Goal: Task Accomplishment & Management: Manage account settings

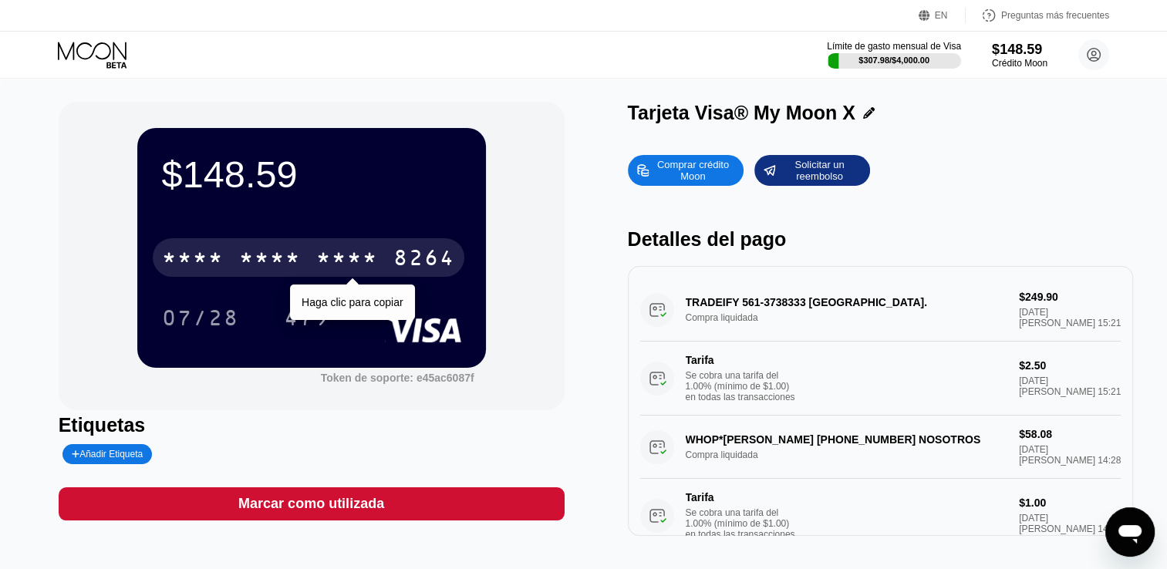
click at [329, 248] on div "* * * * * * * * * * * * 8264" at bounding box center [309, 257] width 312 height 39
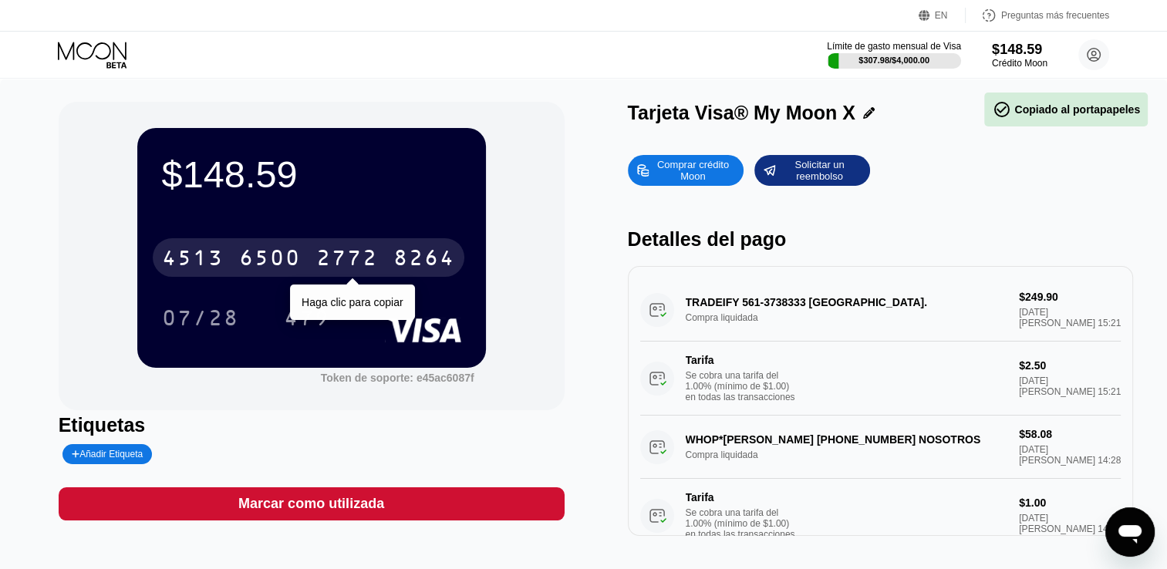
drag, startPoint x: 270, startPoint y: 275, endPoint x: 335, endPoint y: 257, distance: 68.1
click at [335, 257] on div "2772" at bounding box center [347, 260] width 62 height 25
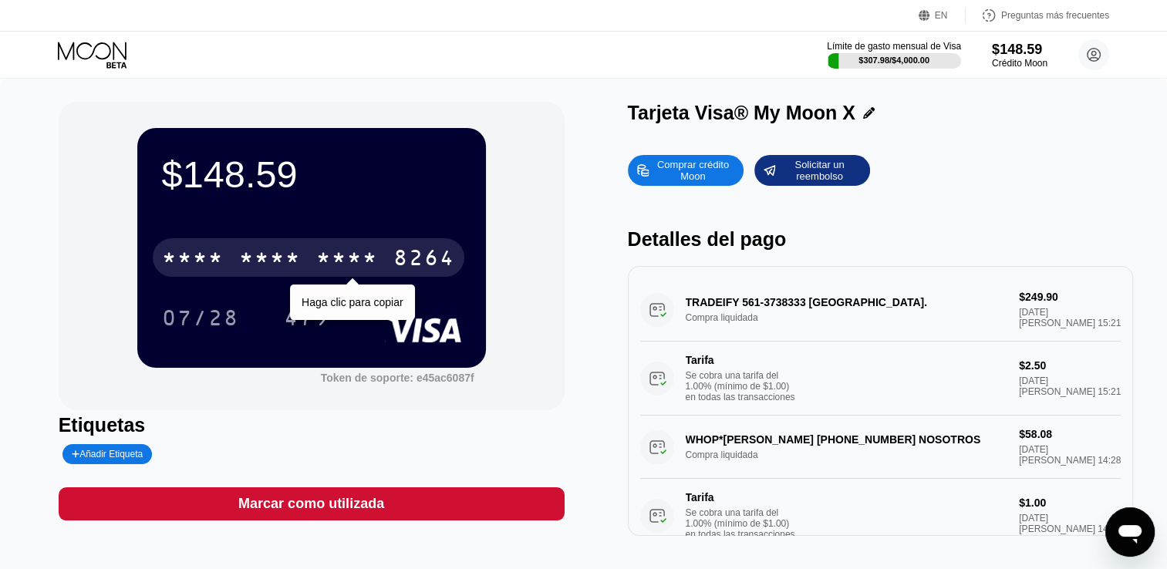
click at [361, 259] on div "* * * *" at bounding box center [347, 260] width 62 height 25
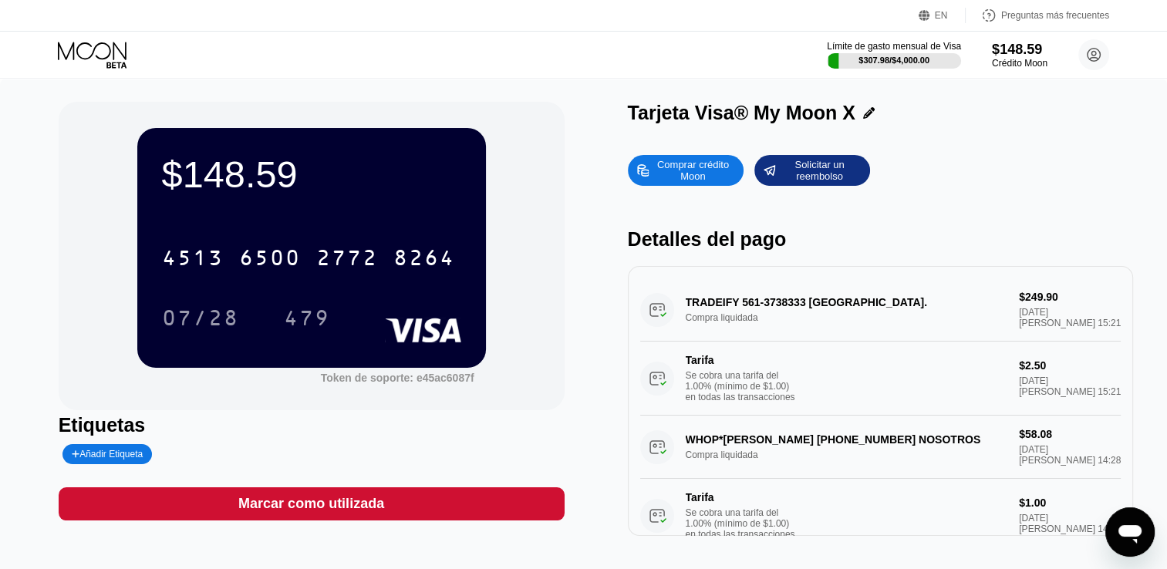
click at [725, 122] on div "Tarjeta Visa® My Moon X" at bounding box center [741, 113] width 227 height 22
click at [863, 115] on icon at bounding box center [869, 113] width 12 height 12
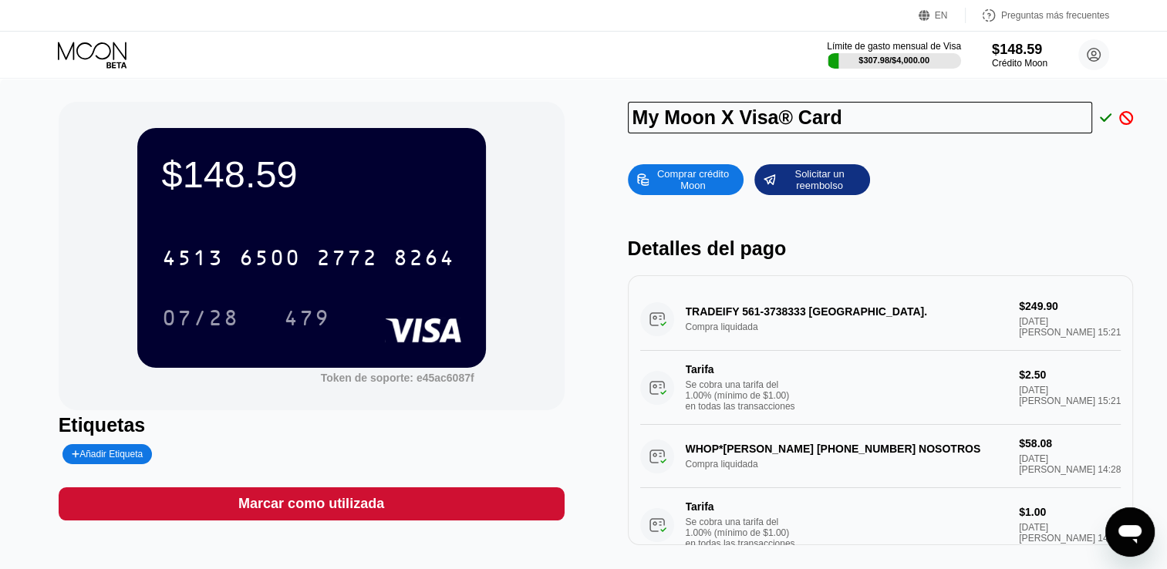
drag, startPoint x: 881, startPoint y: 115, endPoint x: 637, endPoint y: 119, distance: 243.7
click at [637, 119] on input "My Moon X Visa® Card" at bounding box center [860, 118] width 464 height 32
click at [999, 205] on div "Comprar crédito Moon Solicitar un reembolso Detalles del pago TRADEIFY 561-3738…" at bounding box center [881, 351] width 506 height 389
type input "Sasuke23"
click at [1132, 205] on div "Comprar crédito Moon Solicitar un reembolso Detalles del pago TRADEIFY 561-3738…" at bounding box center [881, 351] width 506 height 389
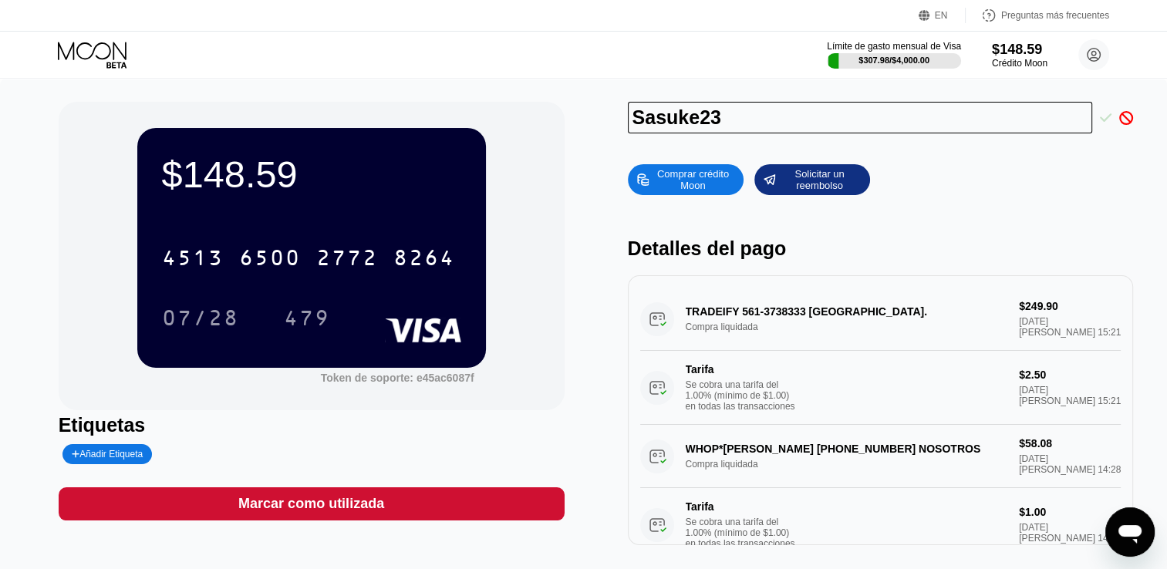
click at [1103, 124] on icon at bounding box center [1106, 118] width 12 height 14
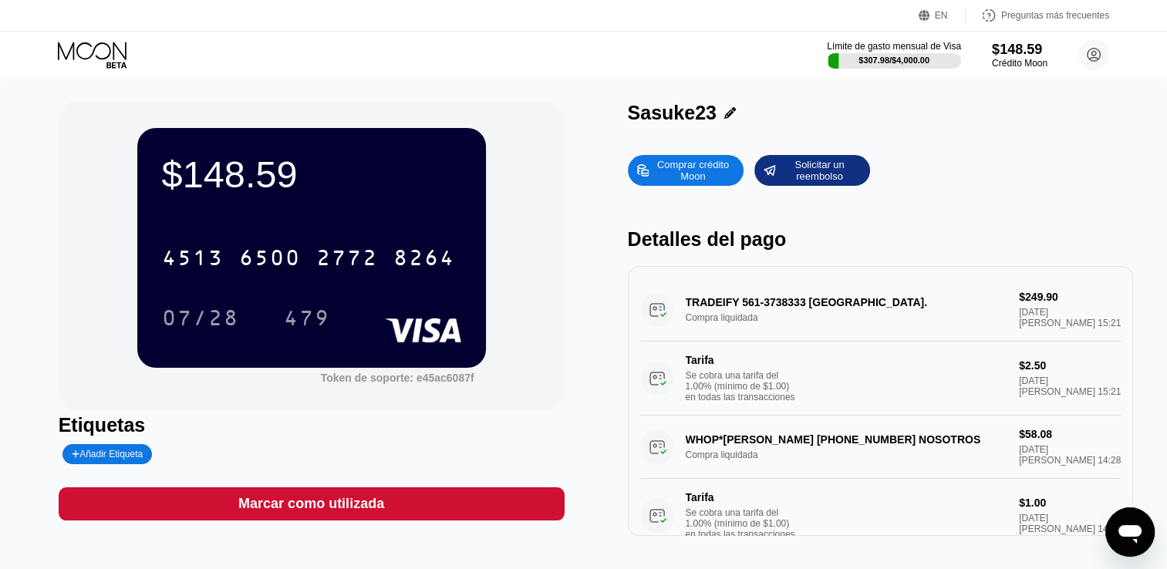
click at [724, 117] on icon at bounding box center [730, 113] width 12 height 12
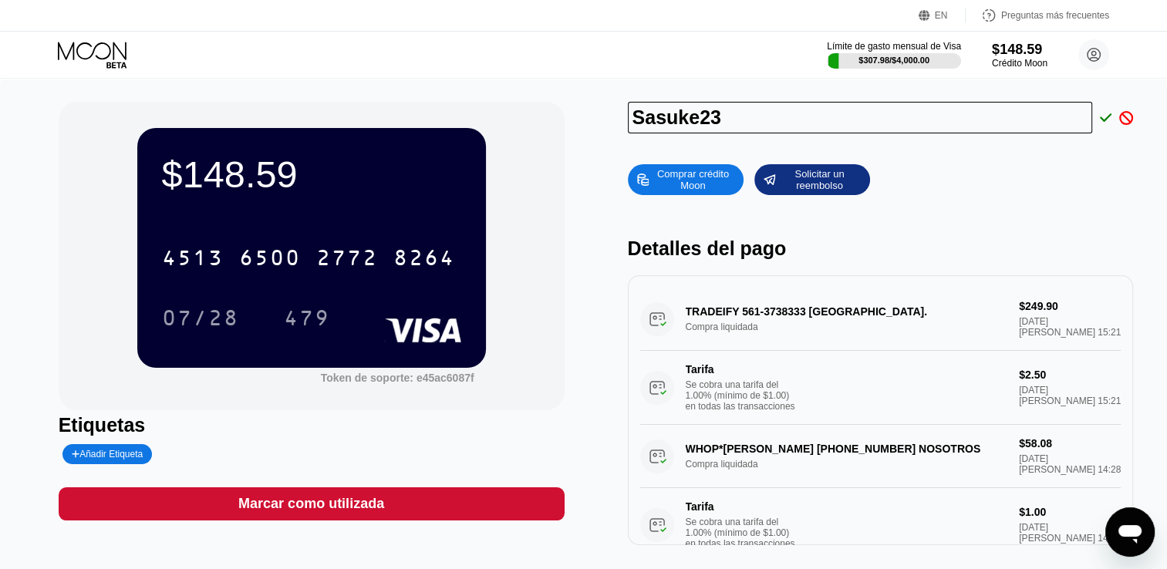
click at [717, 115] on input "Sasuke23" at bounding box center [860, 118] width 464 height 32
type input "[PERSON_NAME]"
click at [1100, 120] on icon at bounding box center [1106, 118] width 12 height 14
